Goal: Task Accomplishment & Management: Use online tool/utility

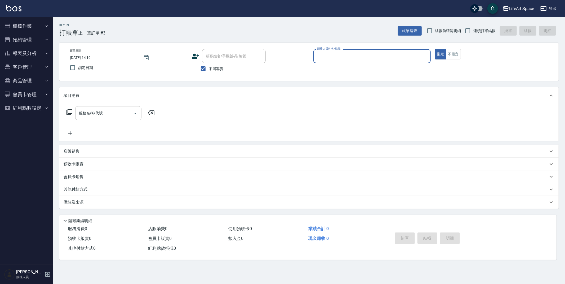
click at [45, 25] on icon "button" at bounding box center [47, 26] width 4 height 4
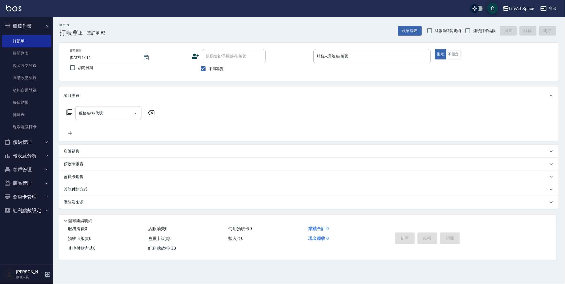
click at [206, 70] on input "不留客資" at bounding box center [203, 68] width 11 height 11
checkbox input "false"
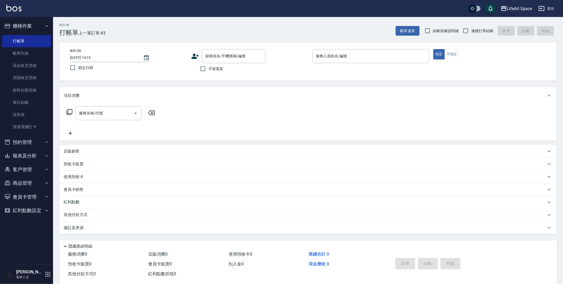
click at [193, 56] on icon at bounding box center [194, 56] width 7 height 5
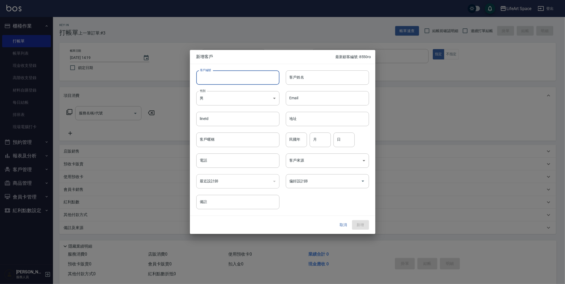
click at [216, 79] on input "客戶編號" at bounding box center [237, 77] width 83 height 14
type input "9516ro"
click at [328, 76] on input "客戶姓名" at bounding box center [327, 77] width 83 height 14
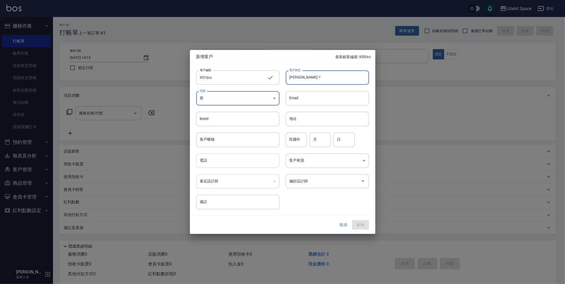
type input "[PERSON_NAME]？"
click at [234, 158] on input "電話" at bounding box center [237, 160] width 83 height 14
type input "０"
type input "0905859516"
click at [313, 163] on body "LifeArt Space 登出 櫃檯作業 打帳單 帳單列表 現金收支登錄 高階收支登錄 材料自購登錄 每日結帳 排班表 現場電腦打卡 預約管理 預約管理 單…" at bounding box center [282, 145] width 565 height 291
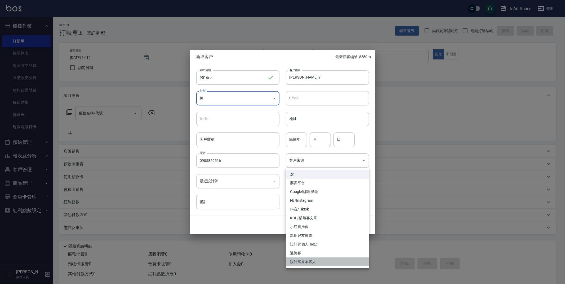
click at [319, 260] on li "設計師原本客人" at bounding box center [327, 261] width 83 height 9
type input "設計師原本客人"
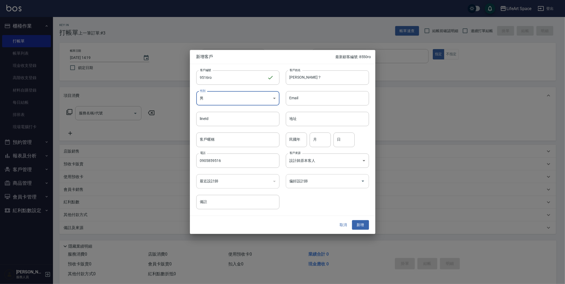
click at [310, 186] on div "偏好設計師" at bounding box center [327, 181] width 83 height 14
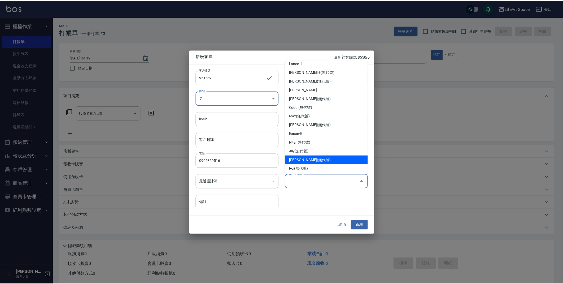
scroll to position [5, 0]
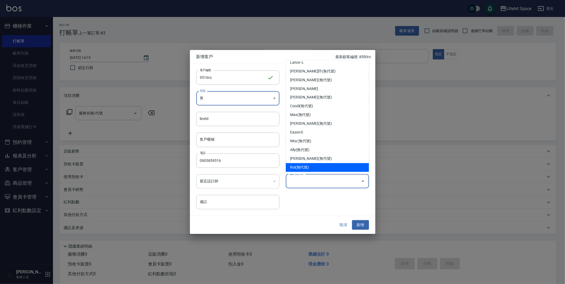
click at [315, 165] on li "Roi(無代號)" at bounding box center [327, 167] width 83 height 9
type input "Roi"
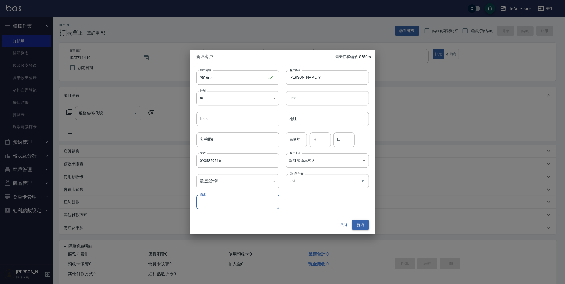
click at [360, 223] on button "新增" at bounding box center [360, 225] width 17 height 10
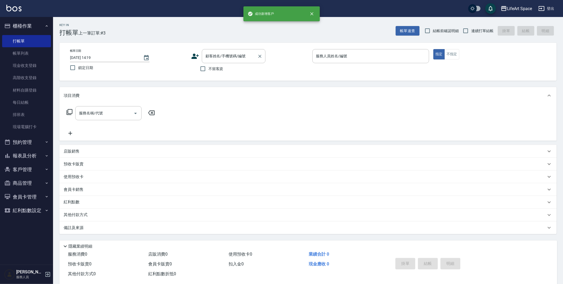
click at [229, 56] on div "顧客姓名/手機號碼/編號 顧客姓名/手機號碼/編號" at bounding box center [234, 56] width 64 height 14
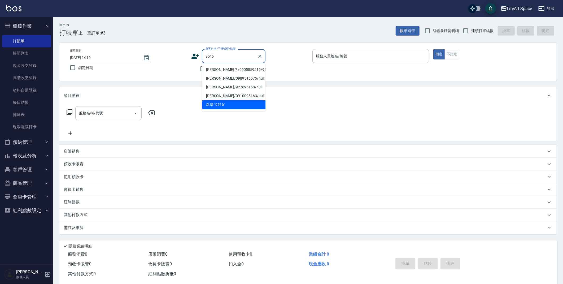
click at [222, 70] on li "[PERSON_NAME]？/0905859516/9516ro" at bounding box center [234, 69] width 64 height 9
type input "[PERSON_NAME]？/0905859516/9516ro"
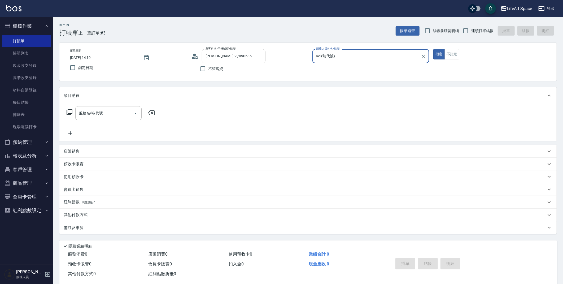
type input "Roi(無代號)"
click at [124, 112] on input "服務名稱/代號" at bounding box center [105, 112] width 54 height 9
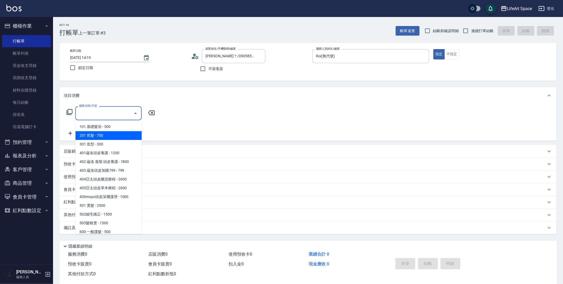
click at [111, 134] on span "201 剪髮 - 700" at bounding box center [108, 135] width 66 height 9
type input "201 剪髮(201)"
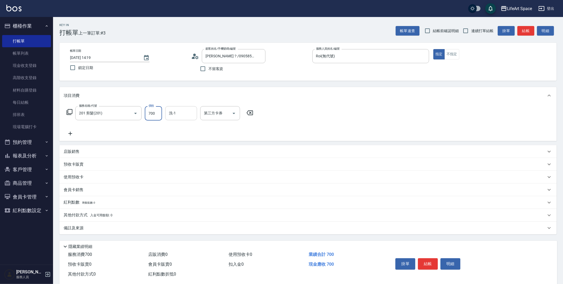
drag, startPoint x: 160, startPoint y: 115, endPoint x: 166, endPoint y: 115, distance: 6.9
click at [166, 115] on div "服務名稱/代號 201 剪髮(201) 服務名稱/代號 價格 700 價格 洗-1 洗-1 第三方卡券 第三方卡券" at bounding box center [160, 113] width 193 height 14
type input "1000"
click at [208, 227] on div "備註及來源" at bounding box center [305, 228] width 482 height 6
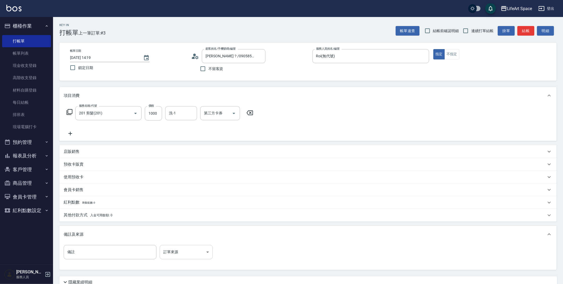
click at [190, 256] on body "LifeArt Space 登出 櫃檯作業 打帳單 帳單列表 現金收支登錄 高階收支登錄 材料自購登錄 每日結帳 排班表 現場電腦打卡 預約管理 預約管理 單…" at bounding box center [281, 163] width 563 height 327
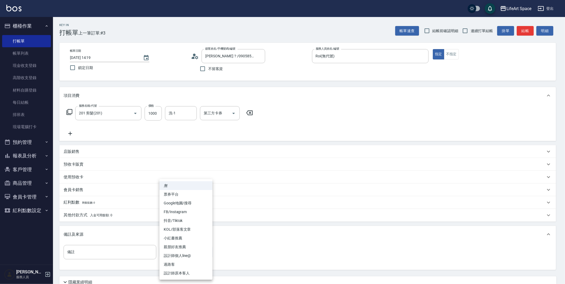
drag, startPoint x: 188, startPoint y: 273, endPoint x: 191, endPoint y: 271, distance: 2.9
click at [189, 273] on li "設計師原本客人" at bounding box center [186, 273] width 53 height 9
type input "設計師原本客人"
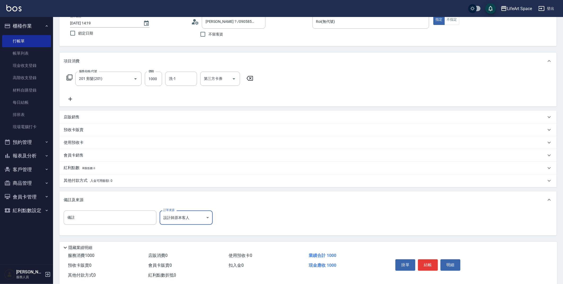
scroll to position [45, 0]
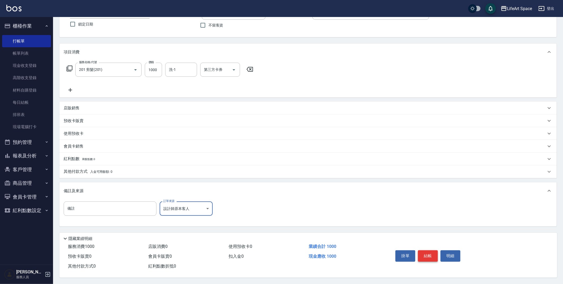
click at [431, 257] on button "結帳" at bounding box center [428, 255] width 20 height 11
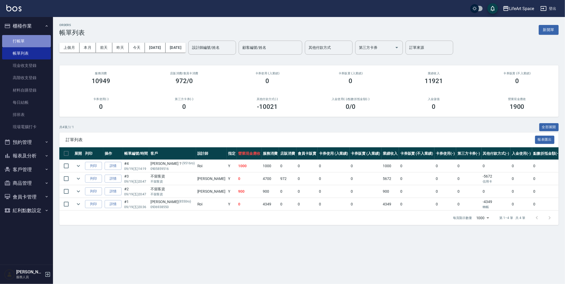
click at [25, 43] on link "打帳單" at bounding box center [26, 41] width 49 height 12
